Goal: Check status: Check status

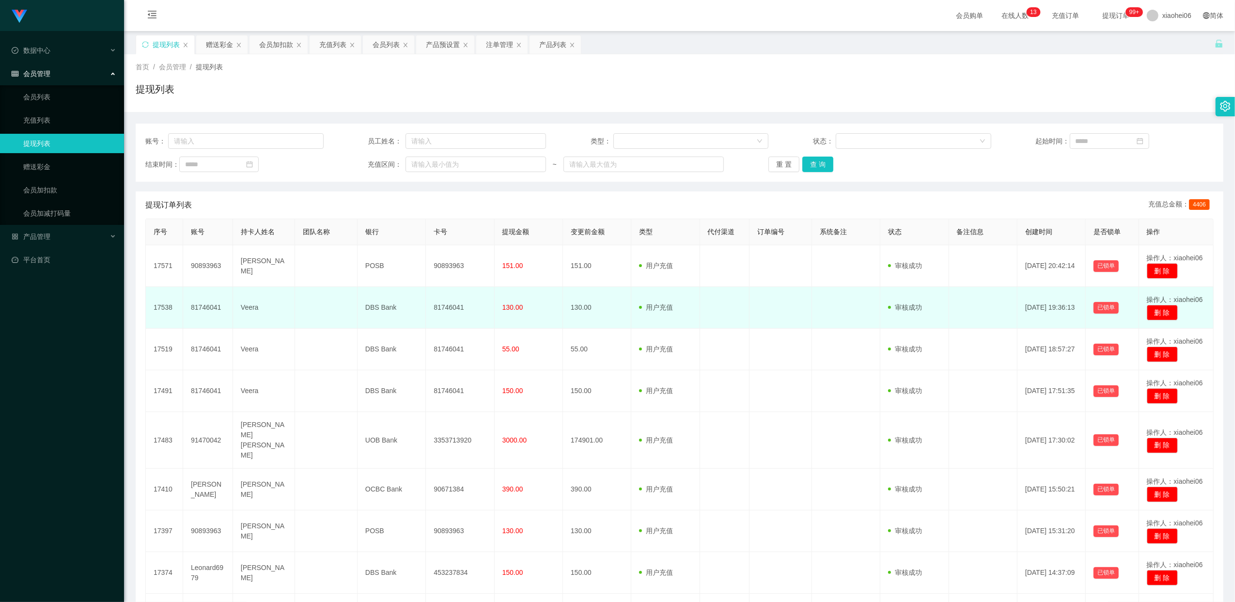
click at [207, 305] on td "81746041" at bounding box center [208, 308] width 50 height 42
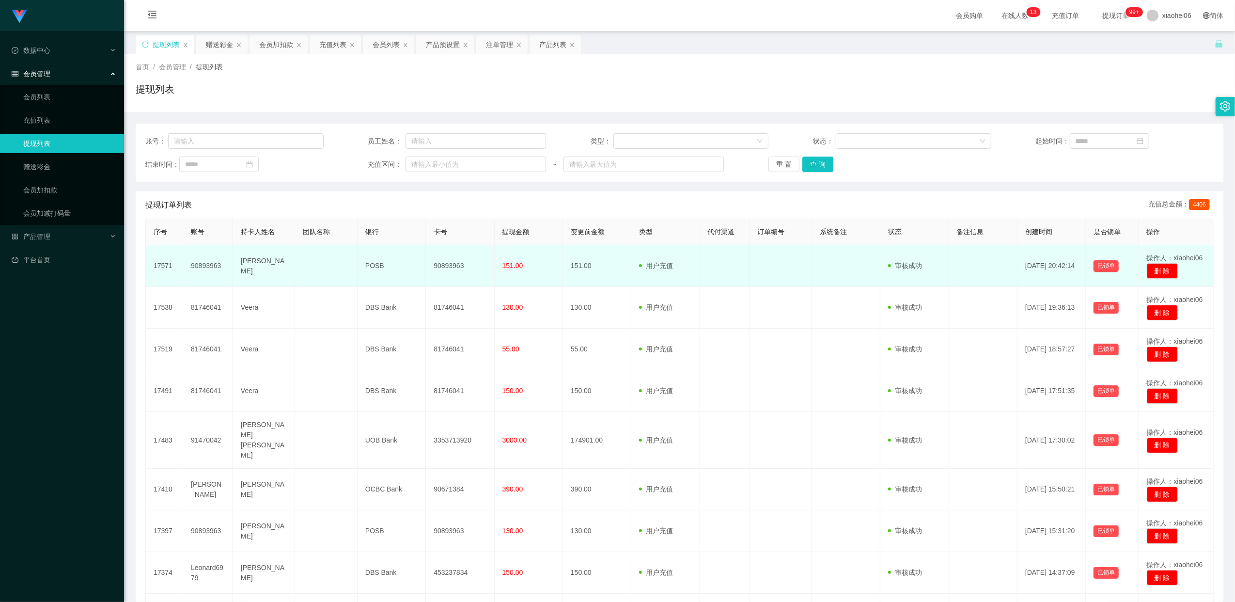
click at [461, 267] on td "90893963" at bounding box center [460, 266] width 68 height 42
click at [206, 264] on td "90893963" at bounding box center [208, 266] width 50 height 42
click at [206, 265] on td "90893963" at bounding box center [208, 266] width 50 height 42
